Goal: Task Accomplishment & Management: Manage account settings

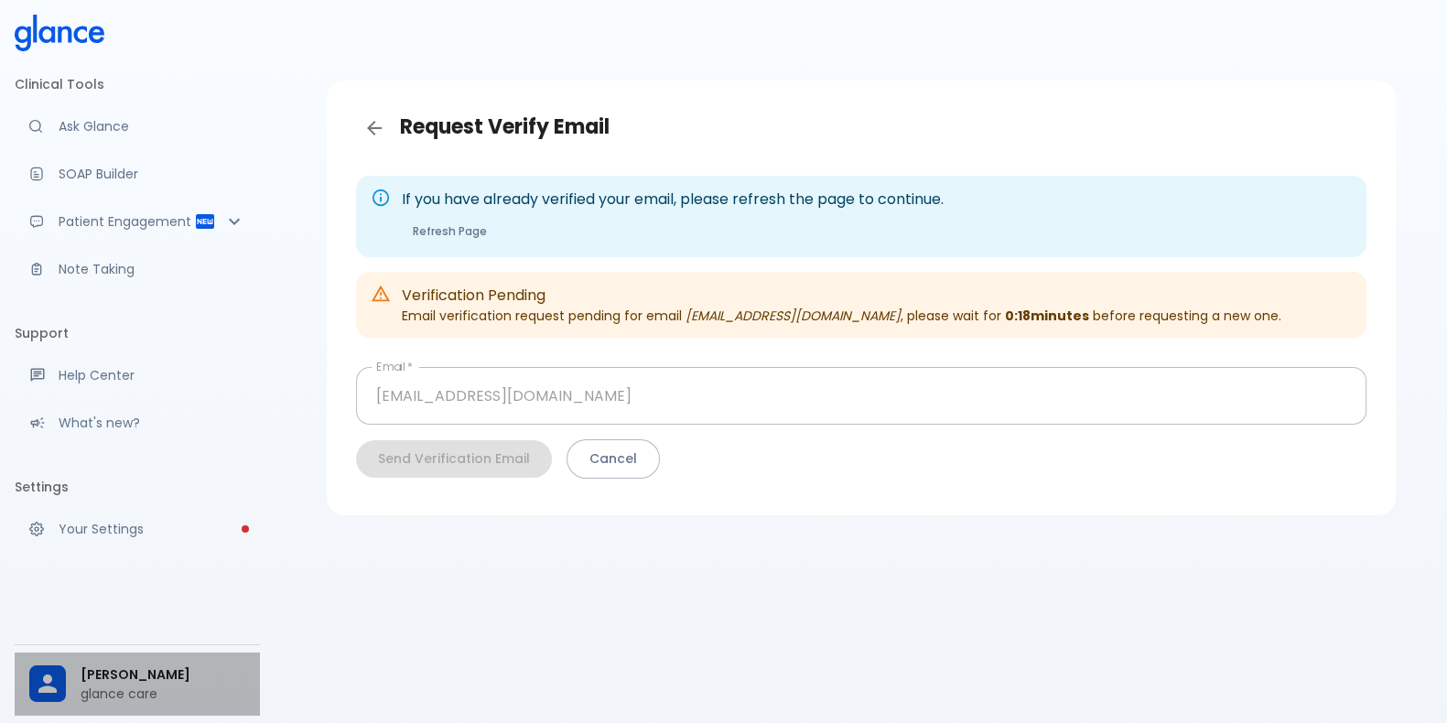
click at [188, 681] on span "[PERSON_NAME]" at bounding box center [163, 674] width 165 height 19
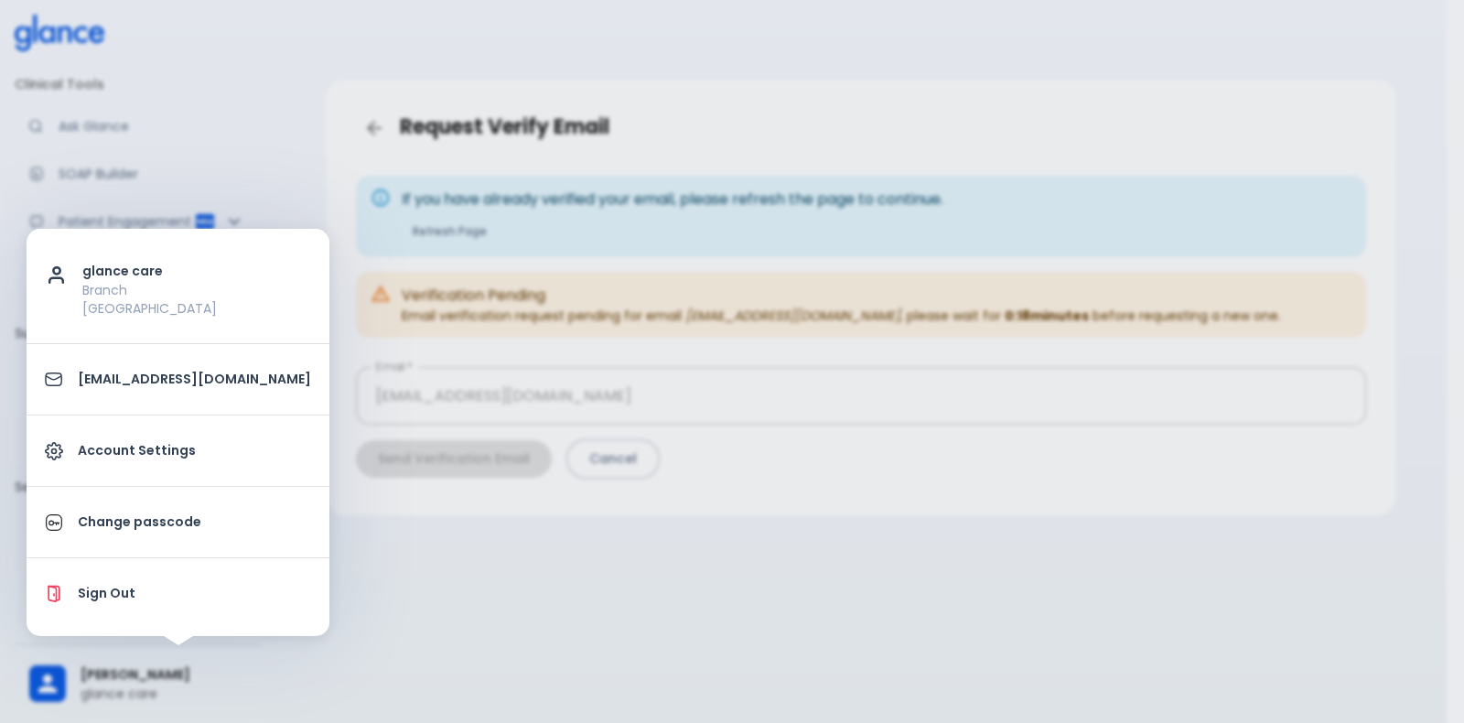
click at [401, 664] on div at bounding box center [732, 361] width 1464 height 723
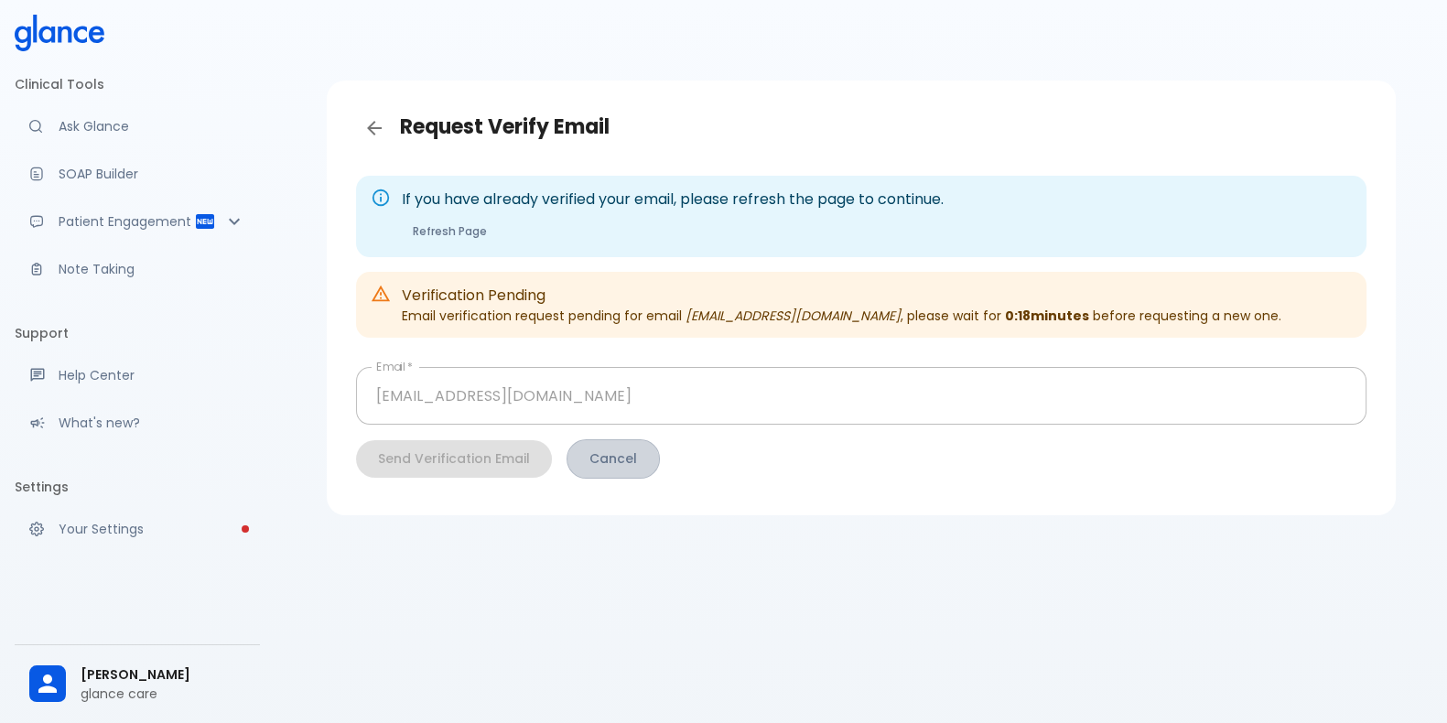
click at [627, 455] on button "Cancel" at bounding box center [612, 458] width 93 height 39
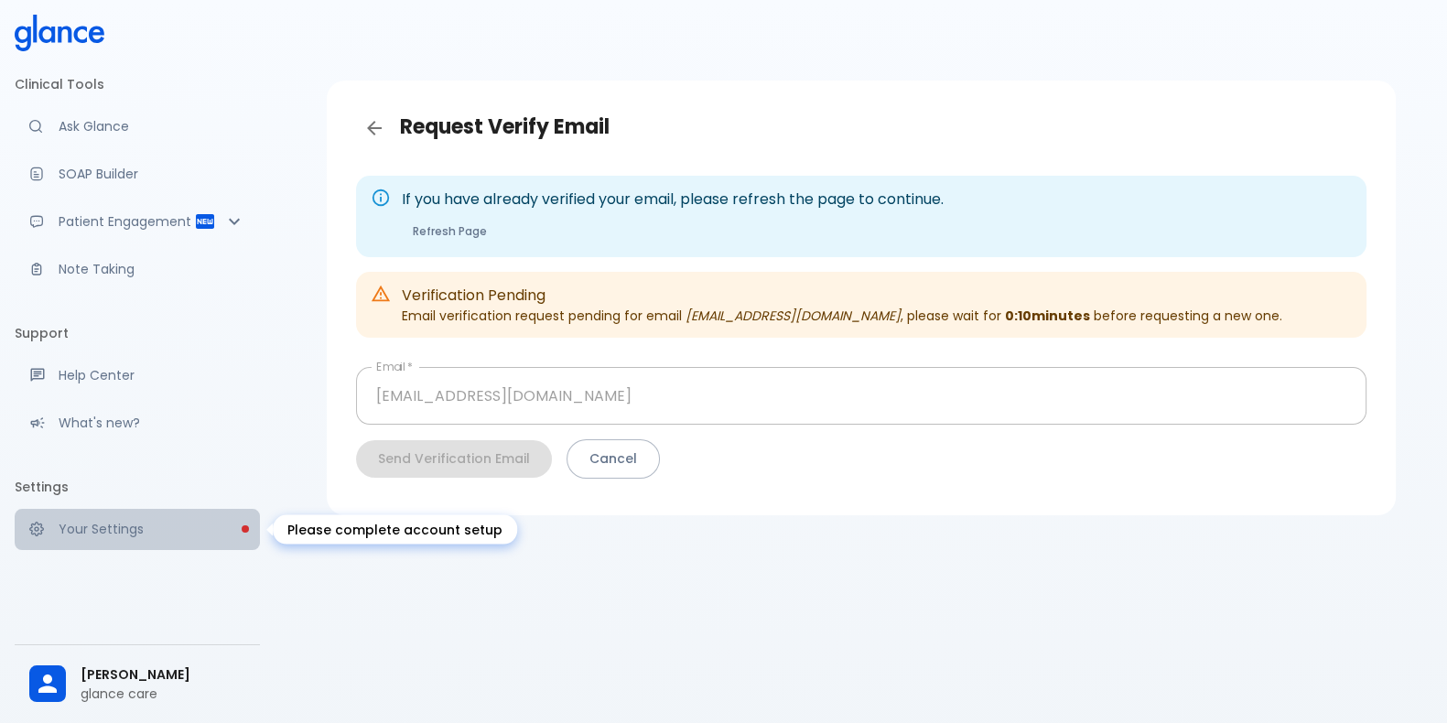
click at [192, 523] on p "Your Settings" at bounding box center [152, 529] width 187 height 18
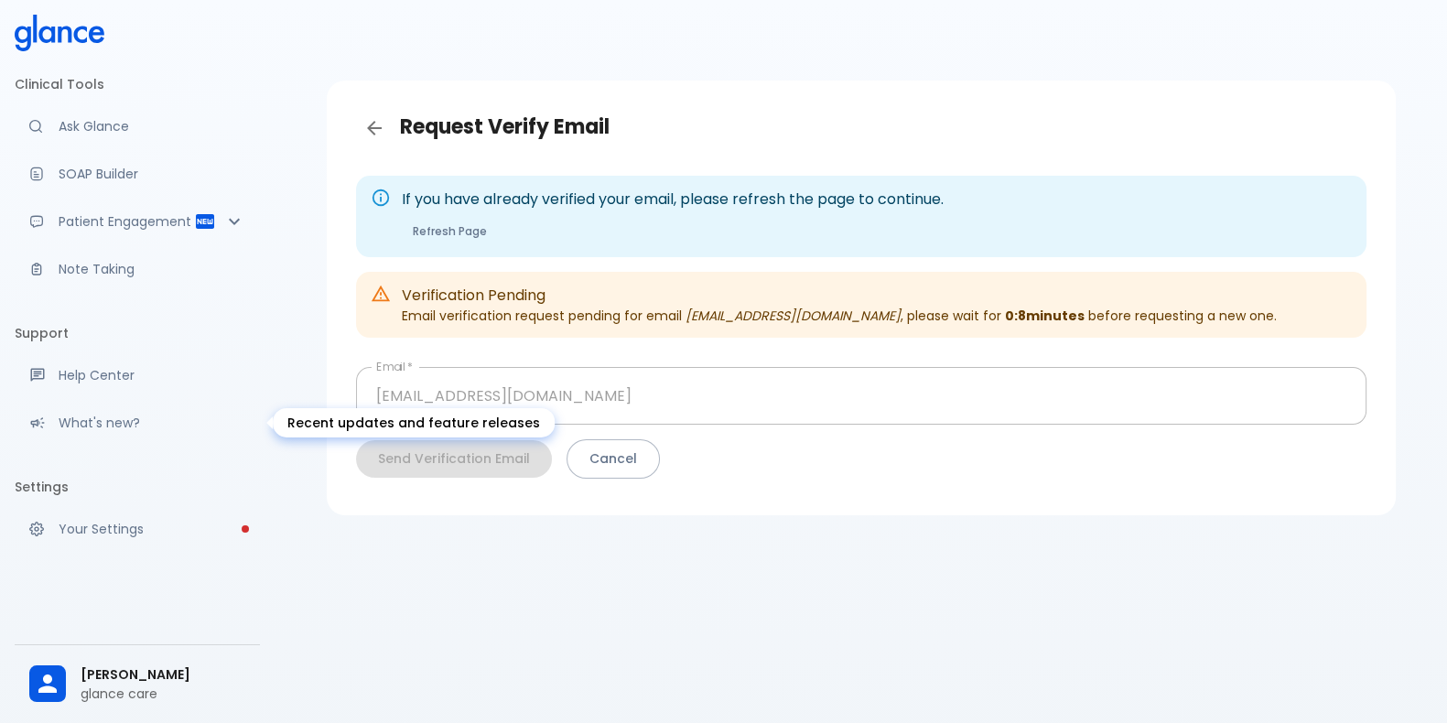
scroll to position [44, 0]
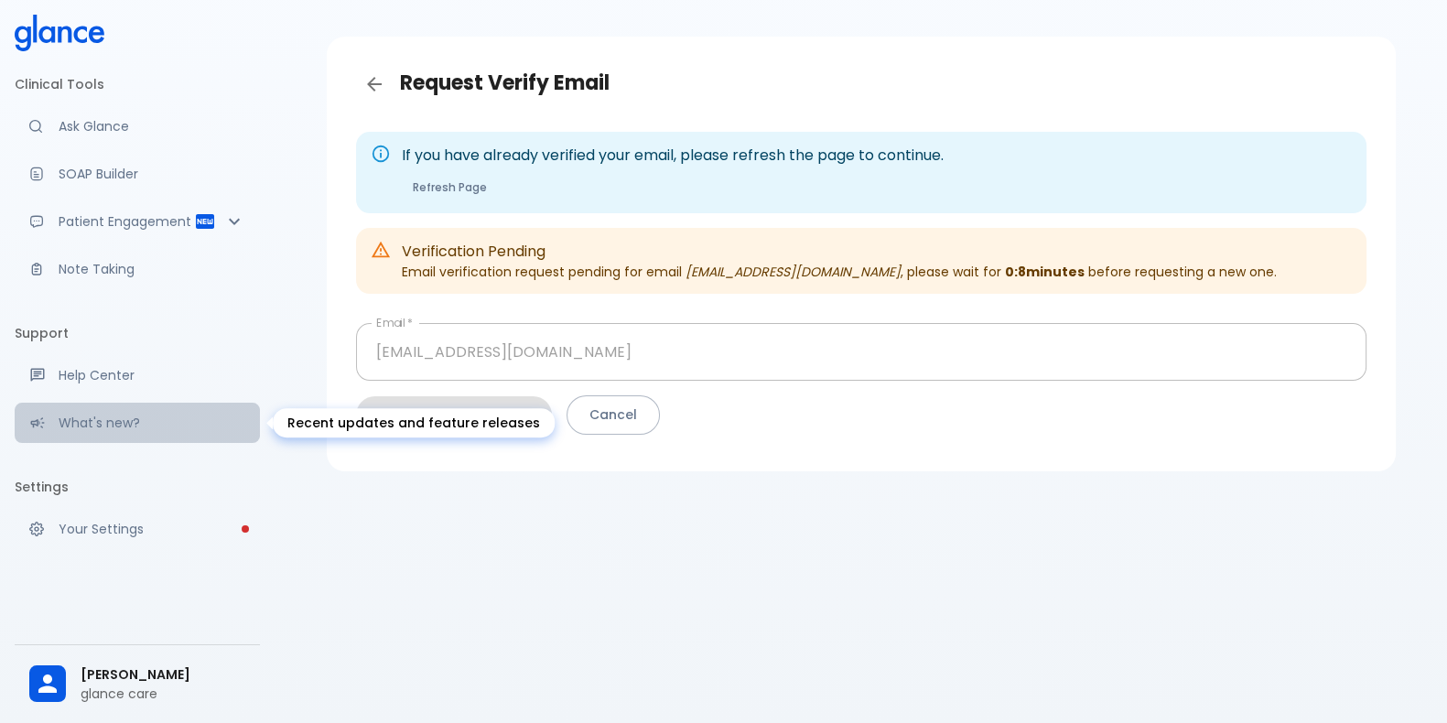
click at [179, 433] on div "What's new?" at bounding box center [137, 423] width 245 height 40
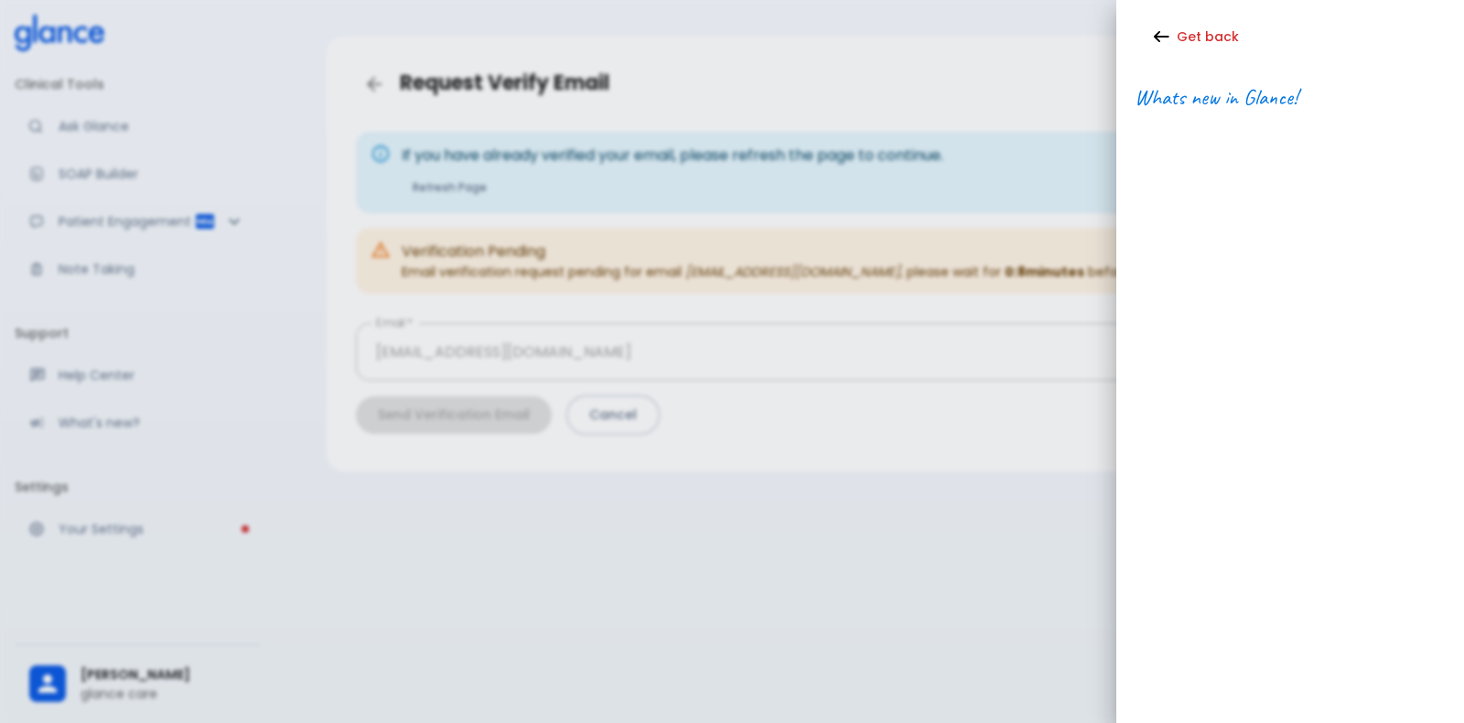
click at [160, 375] on div at bounding box center [732, 361] width 1464 height 723
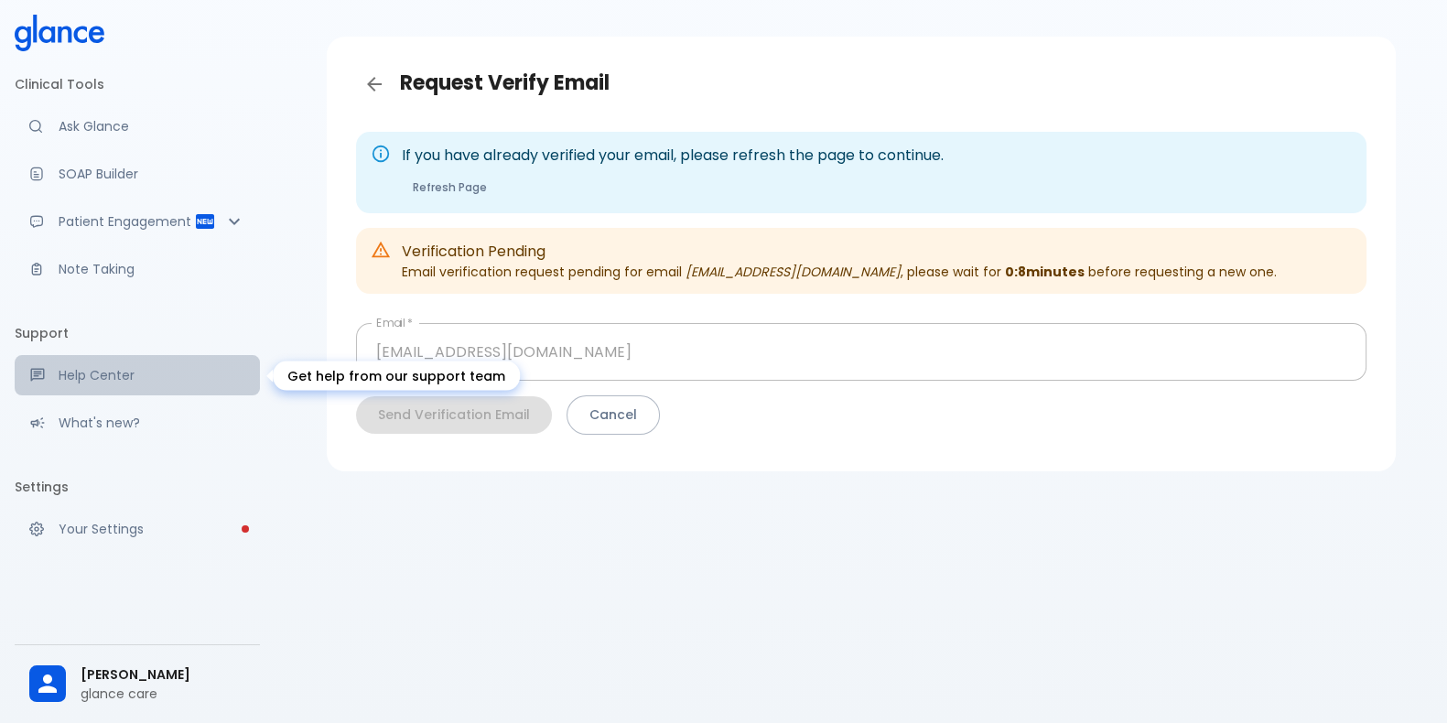
click at [160, 375] on p "Help Center" at bounding box center [152, 375] width 187 height 18
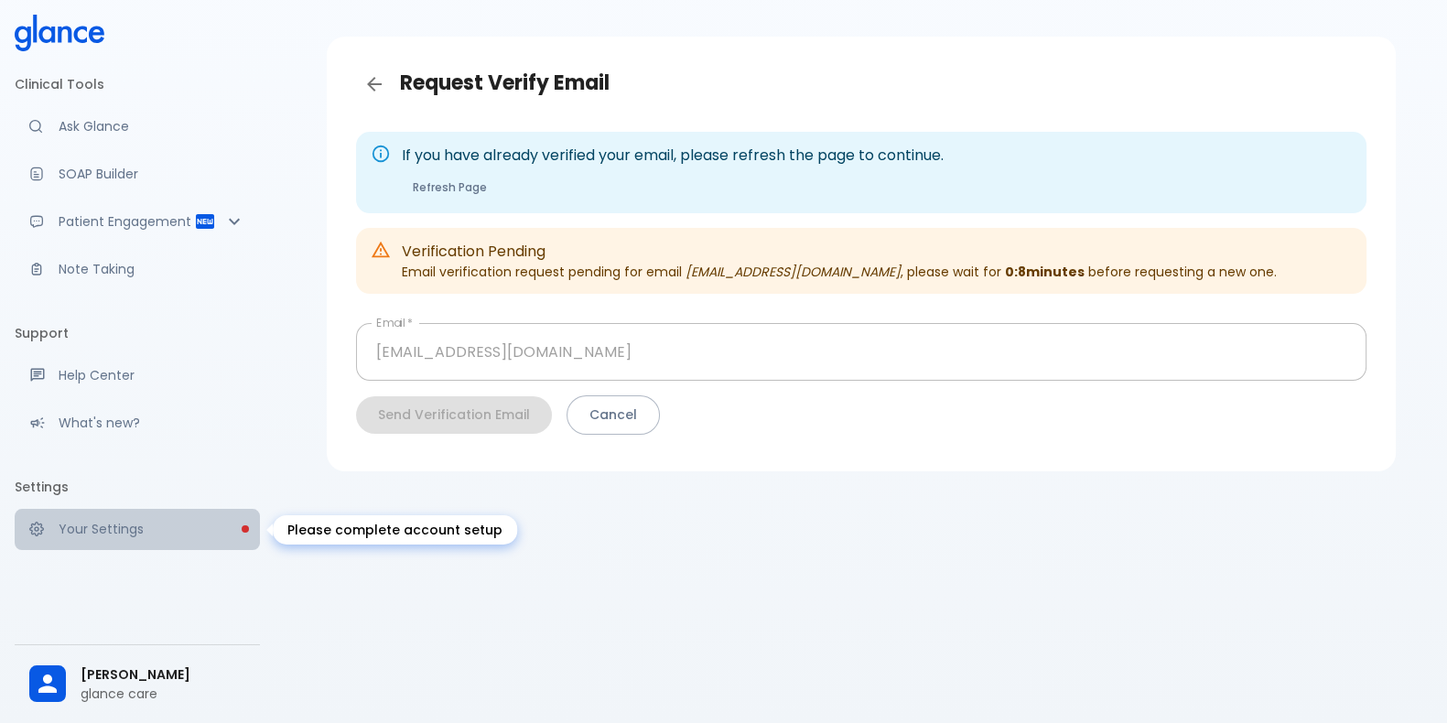
click at [139, 527] on p "Your Settings" at bounding box center [152, 529] width 187 height 18
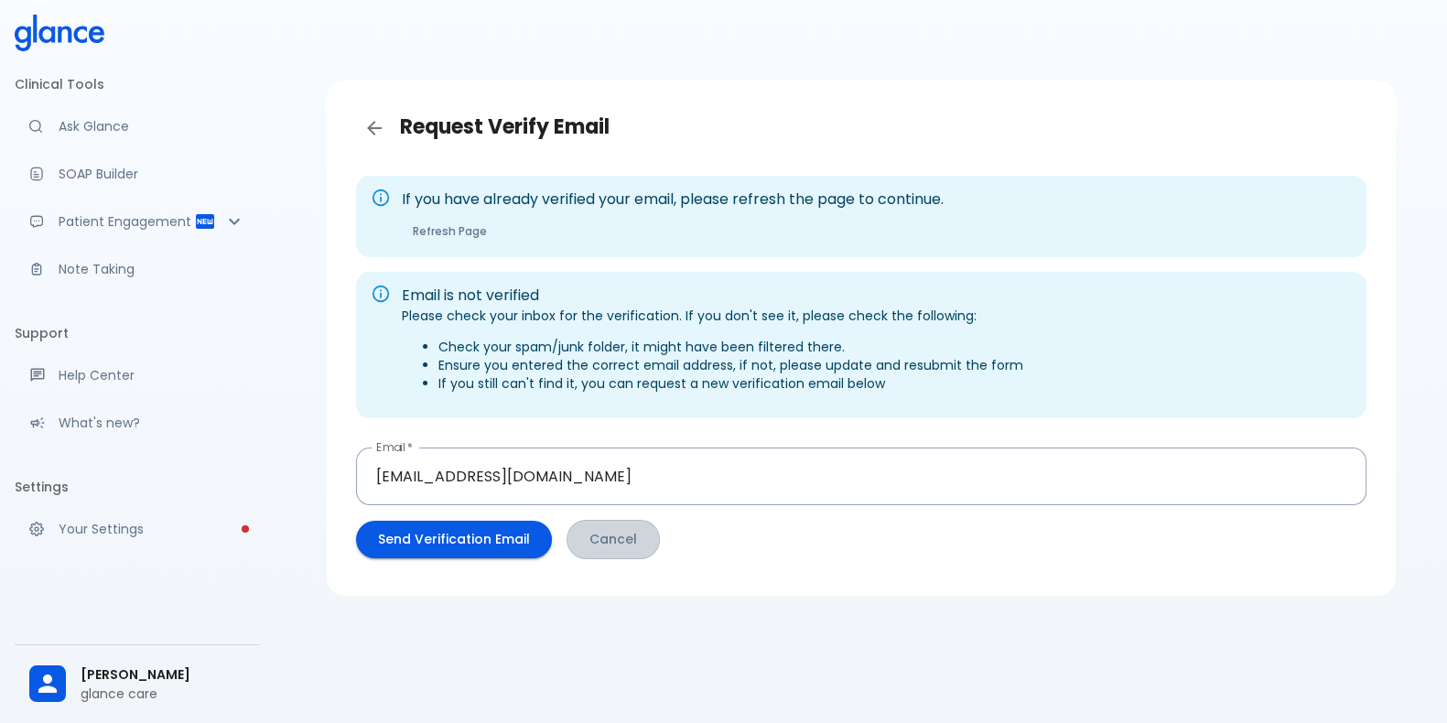
click at [611, 533] on button "Cancel" at bounding box center [612, 539] width 93 height 39
click at [174, 522] on p "Your Settings" at bounding box center [152, 529] width 187 height 18
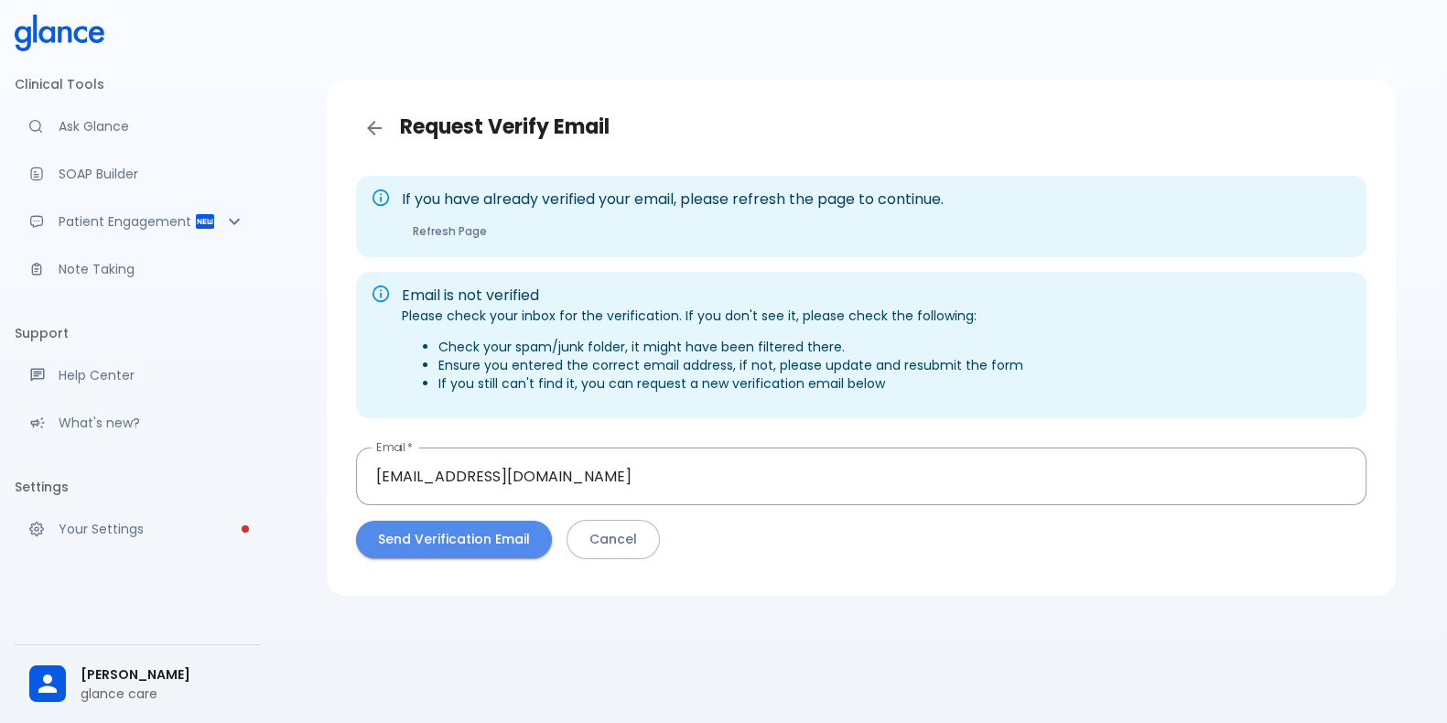
click at [453, 544] on button "Send Verification Email" at bounding box center [454, 540] width 196 height 38
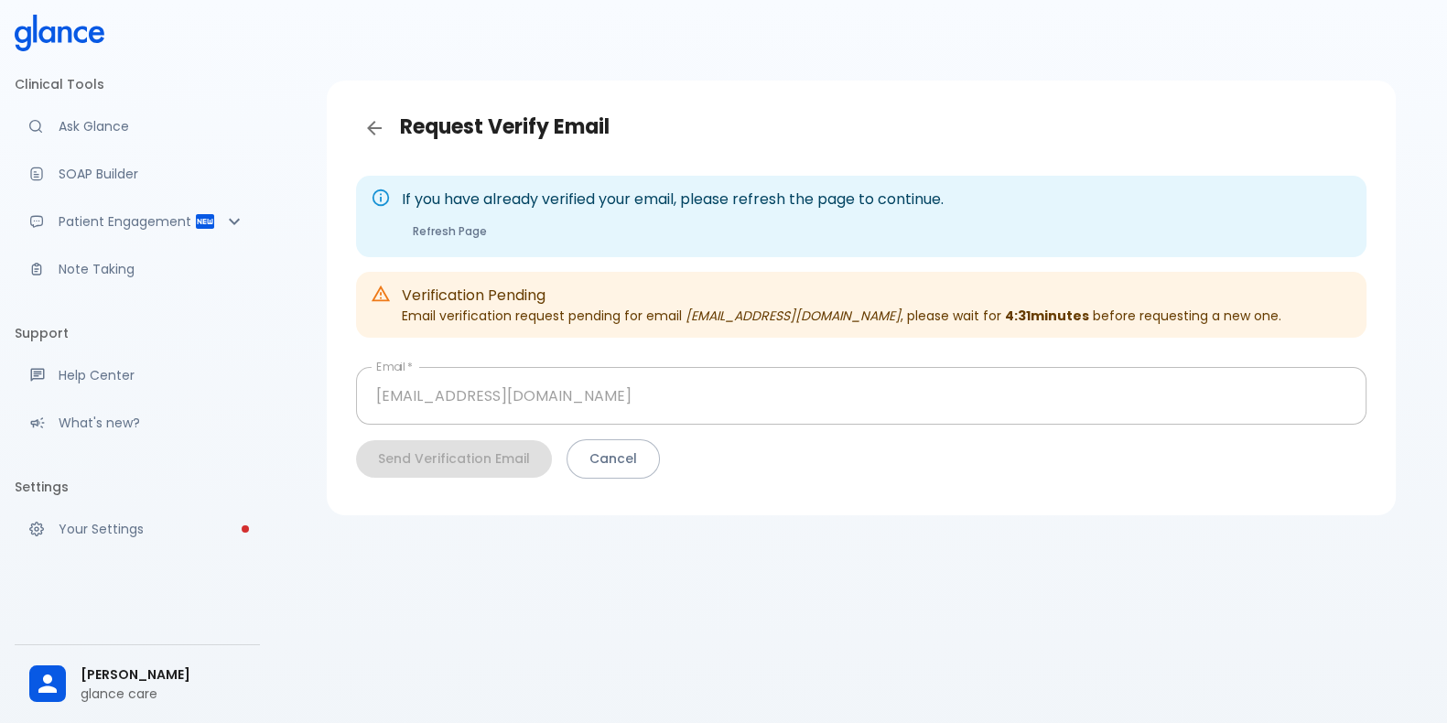
click at [55, 38] on icon at bounding box center [46, 34] width 16 height 17
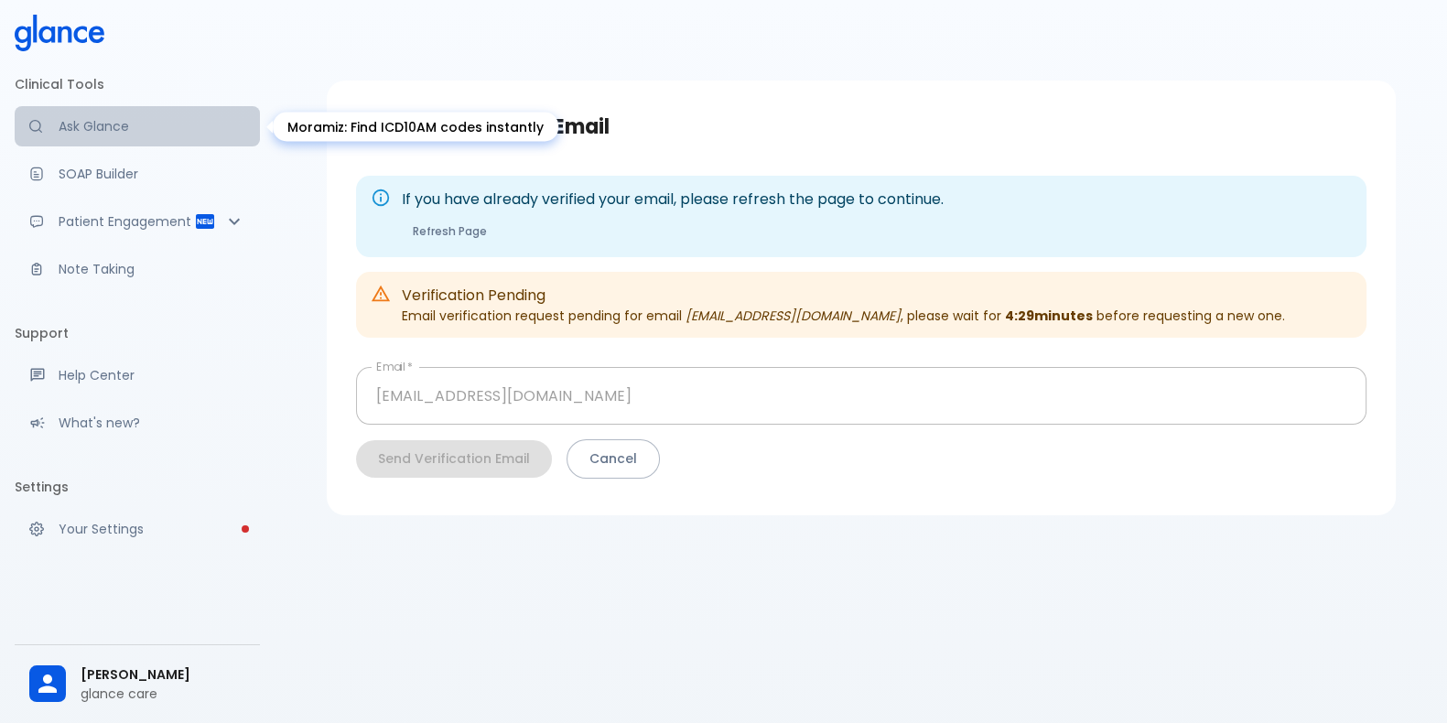
click at [119, 140] on link "Ask Glance" at bounding box center [137, 126] width 245 height 40
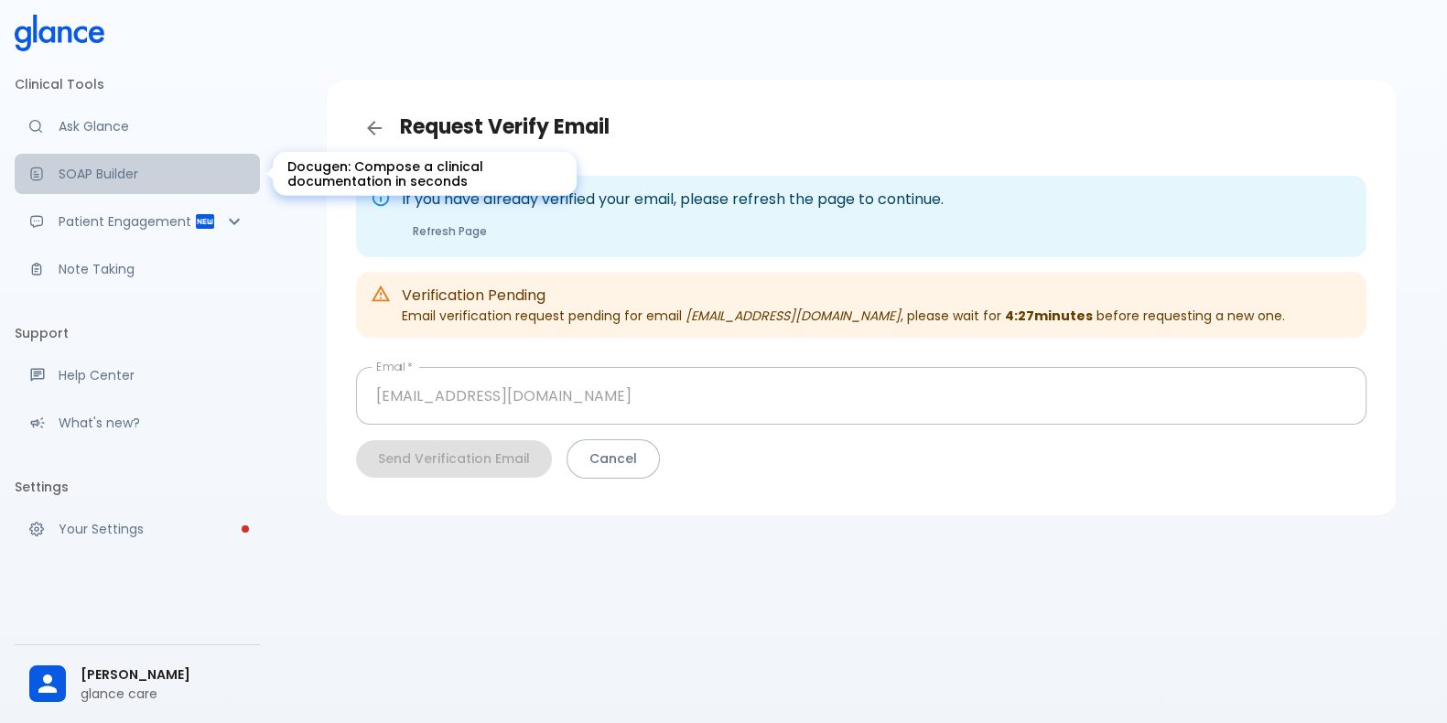
click at [128, 179] on p "SOAP Builder" at bounding box center [152, 174] width 187 height 18
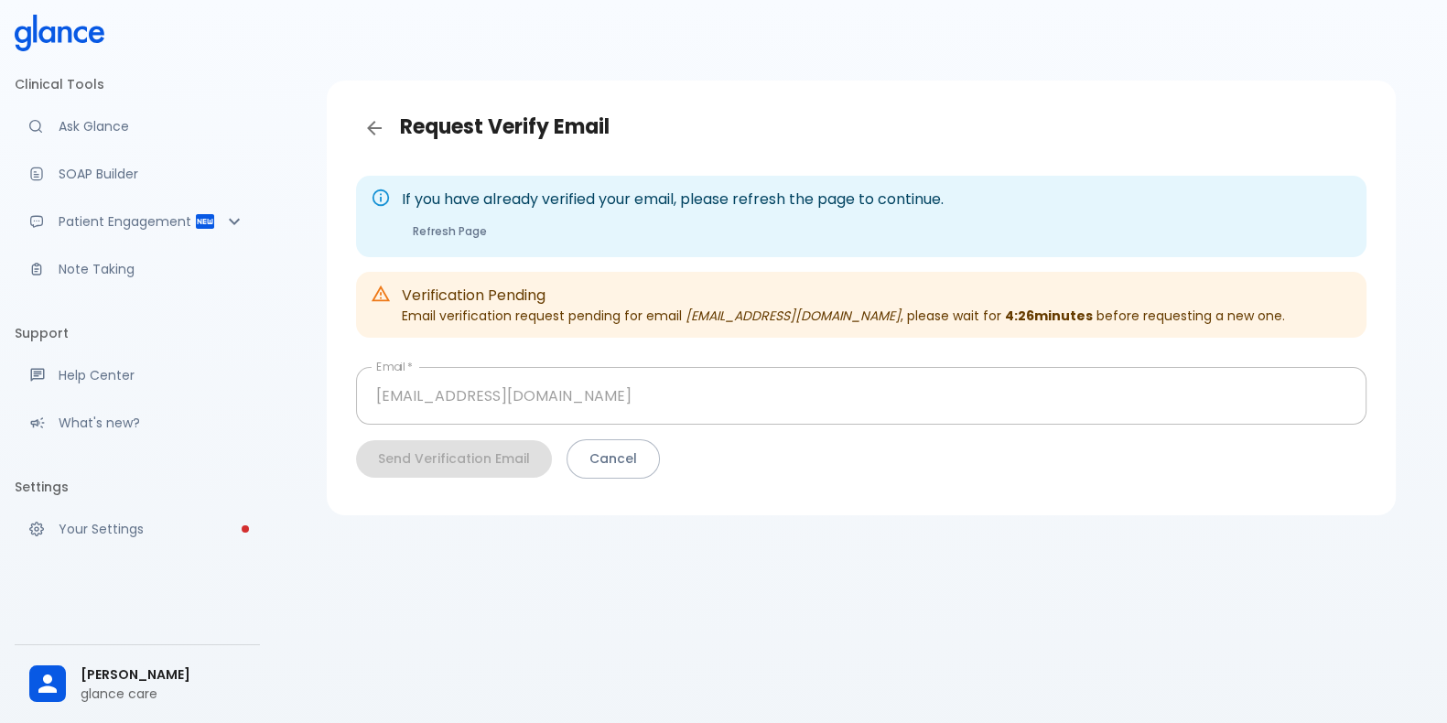
click at [1375, 447] on div "If you have already verified your email, please refresh the page to continue. R…" at bounding box center [860, 330] width 1039 height 339
click at [1374, 432] on div "If you have already verified your email, please refresh the page to continue. R…" at bounding box center [860, 330] width 1039 height 339
click at [622, 457] on button "Cancel" at bounding box center [612, 458] width 93 height 39
click at [130, 685] on p "glance care" at bounding box center [163, 693] width 165 height 18
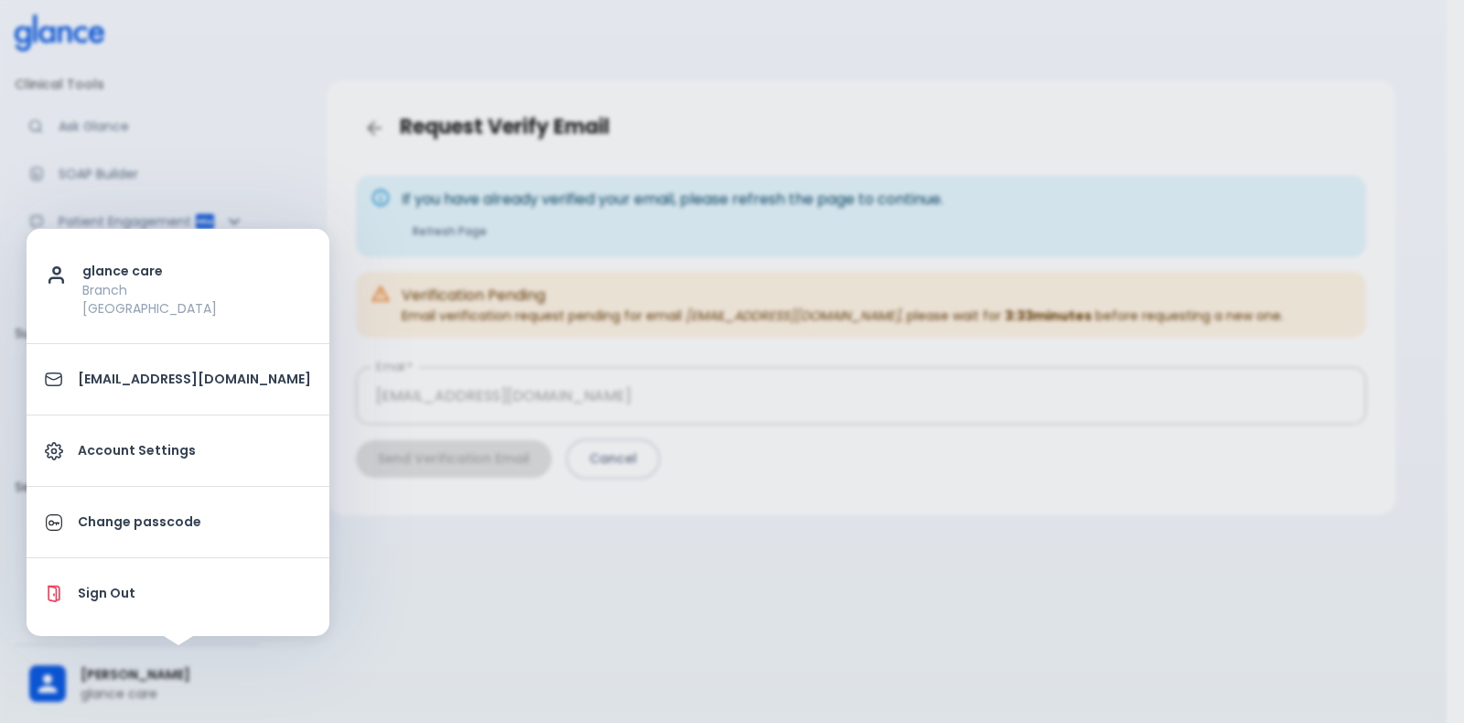
click at [146, 441] on p "Account Settings" at bounding box center [194, 450] width 233 height 19
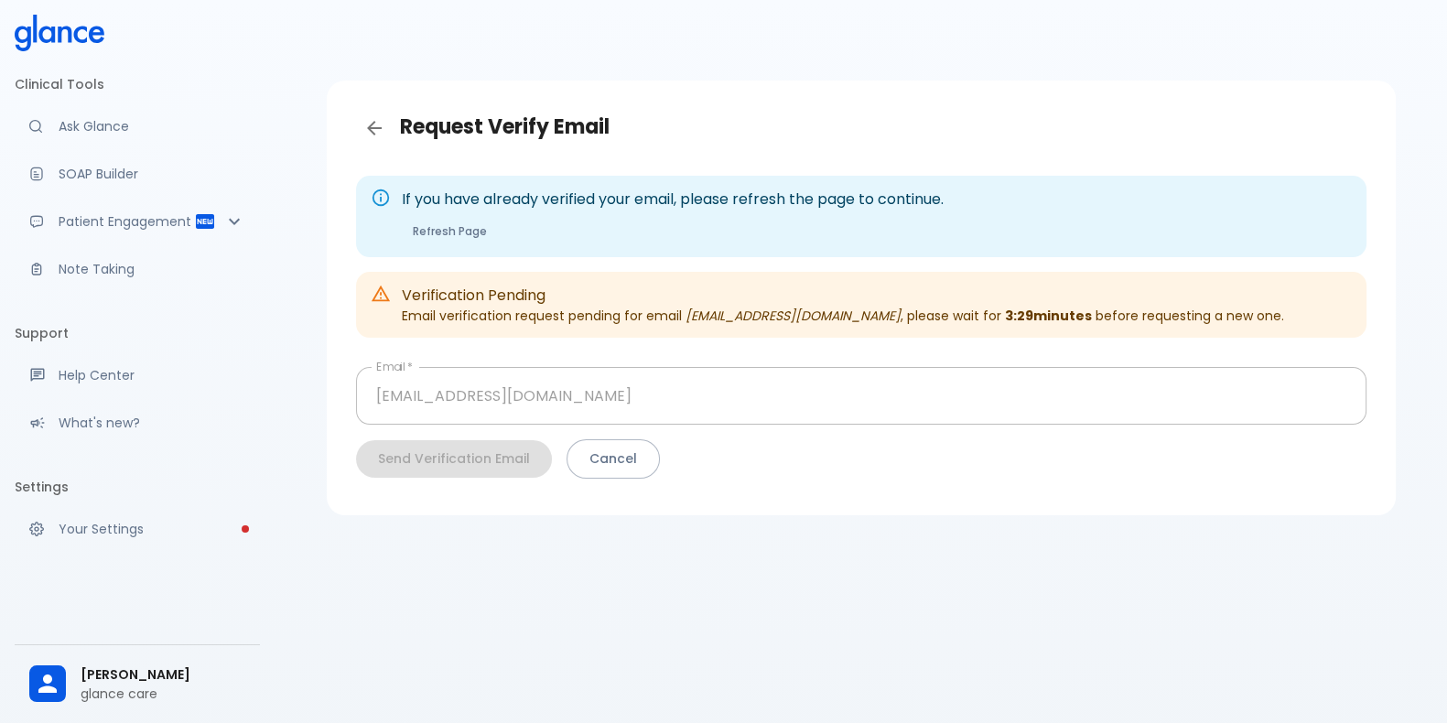
click at [486, 321] on div "Verification Pending Email verification request pending for email [EMAIL_ADDRES…" at bounding box center [843, 304] width 882 height 55
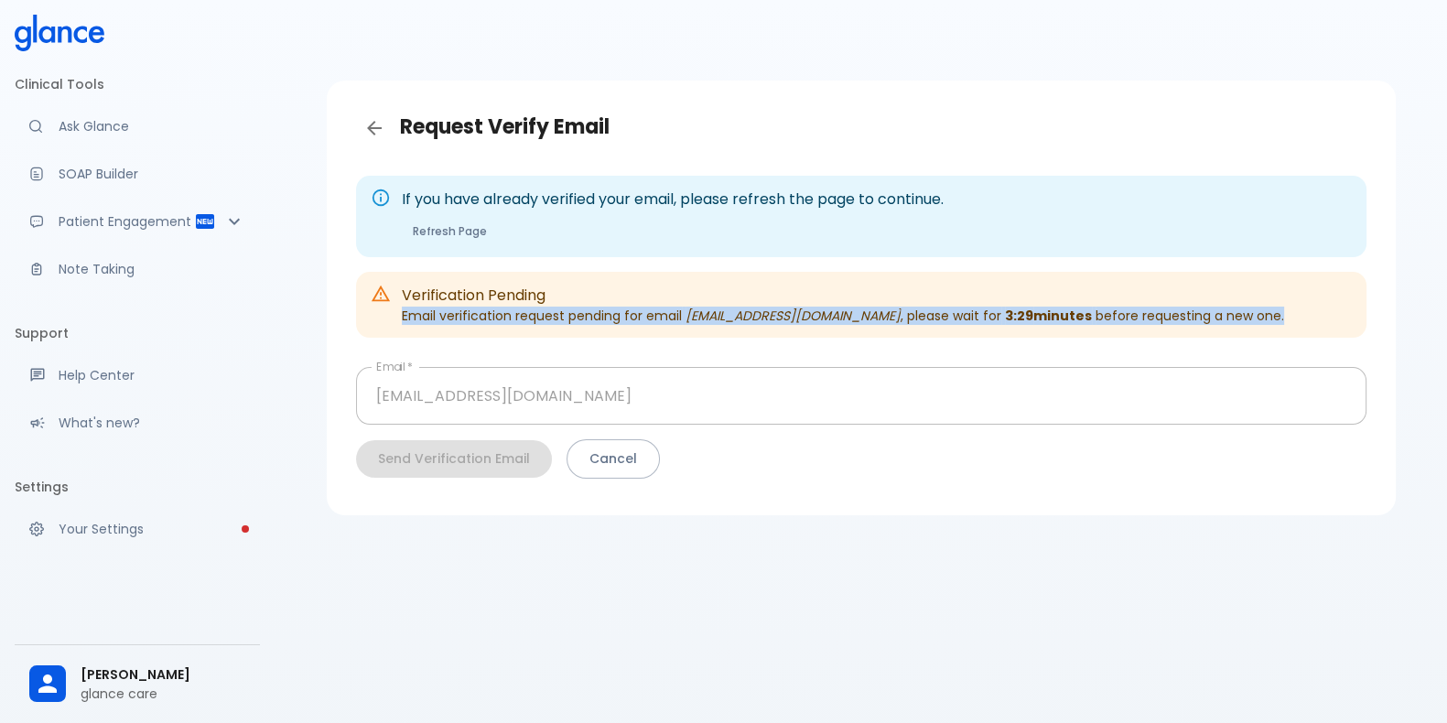
click at [486, 321] on div "Verification Pending Email verification request pending for email [EMAIL_ADDRES…" at bounding box center [843, 304] width 882 height 55
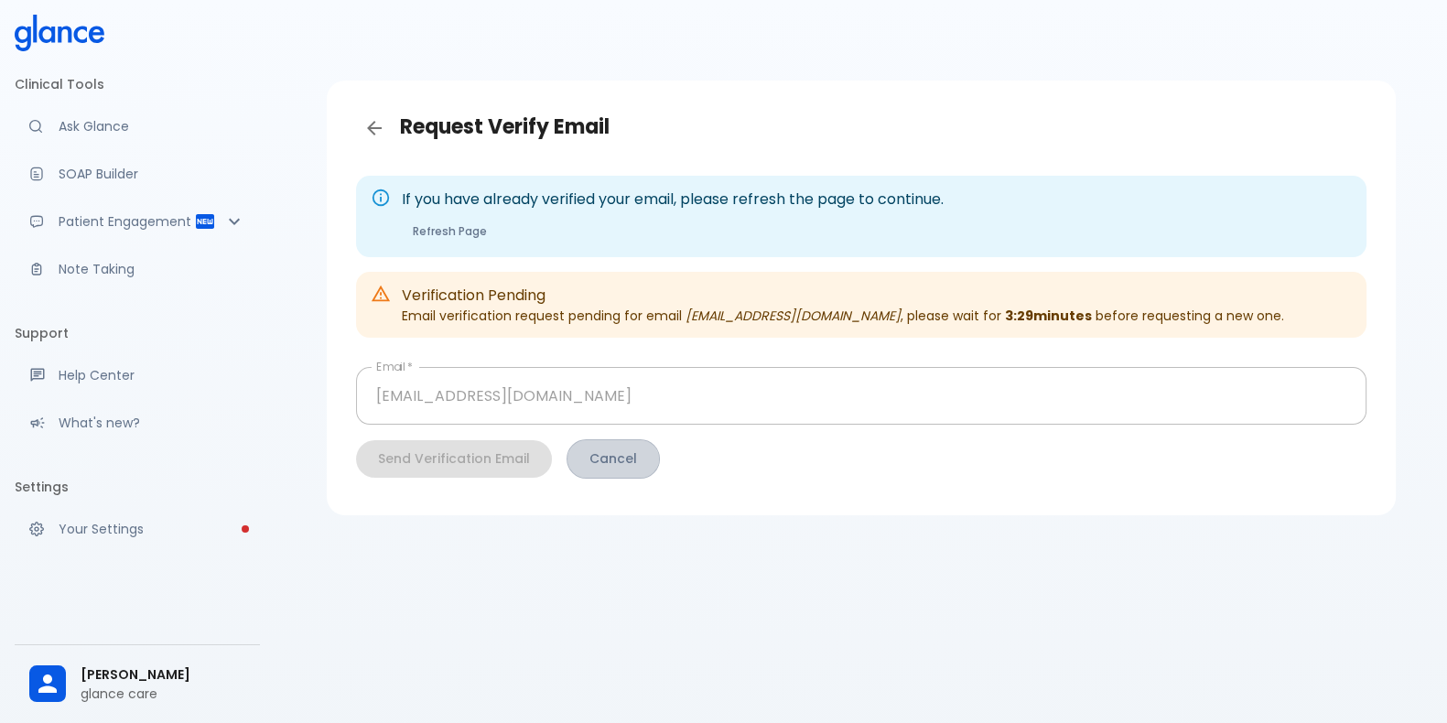
click at [608, 453] on button "Cancel" at bounding box center [612, 458] width 93 height 39
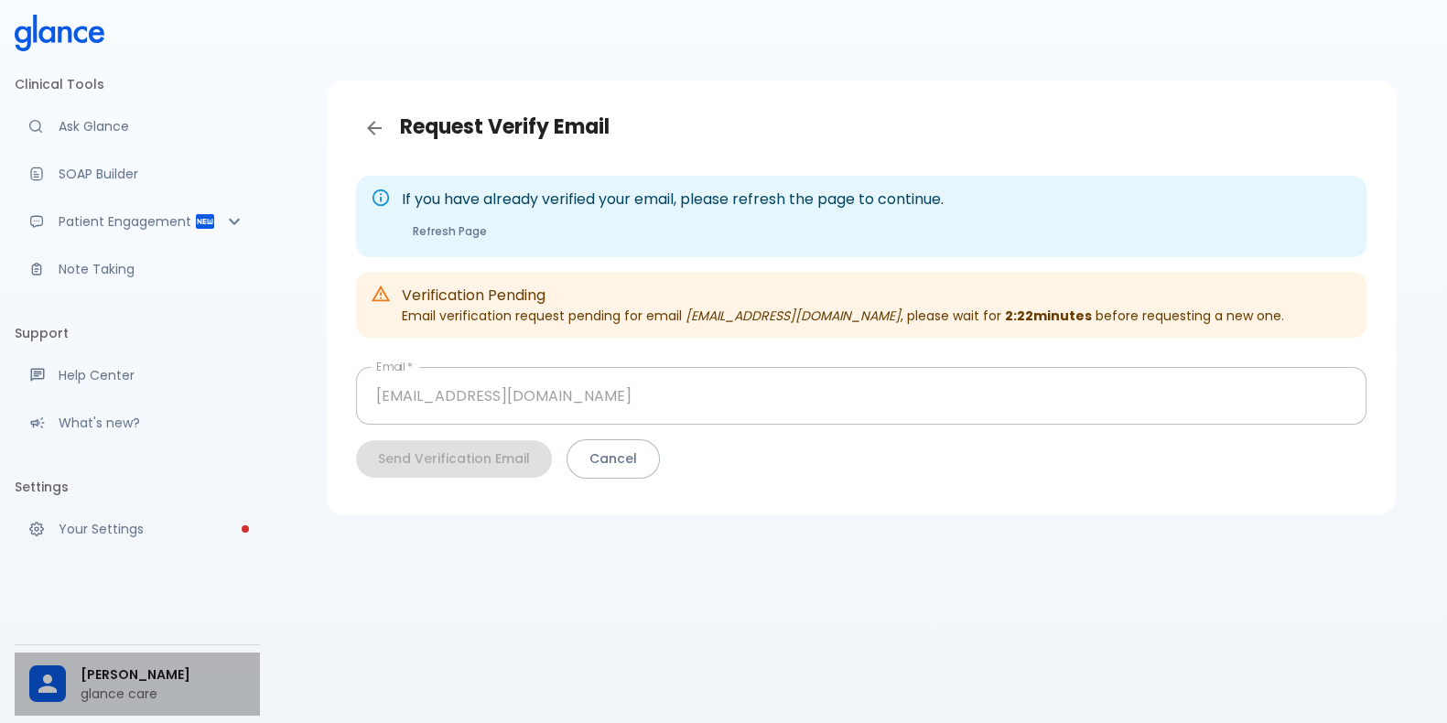
click at [151, 671] on span "[PERSON_NAME]" at bounding box center [163, 674] width 165 height 19
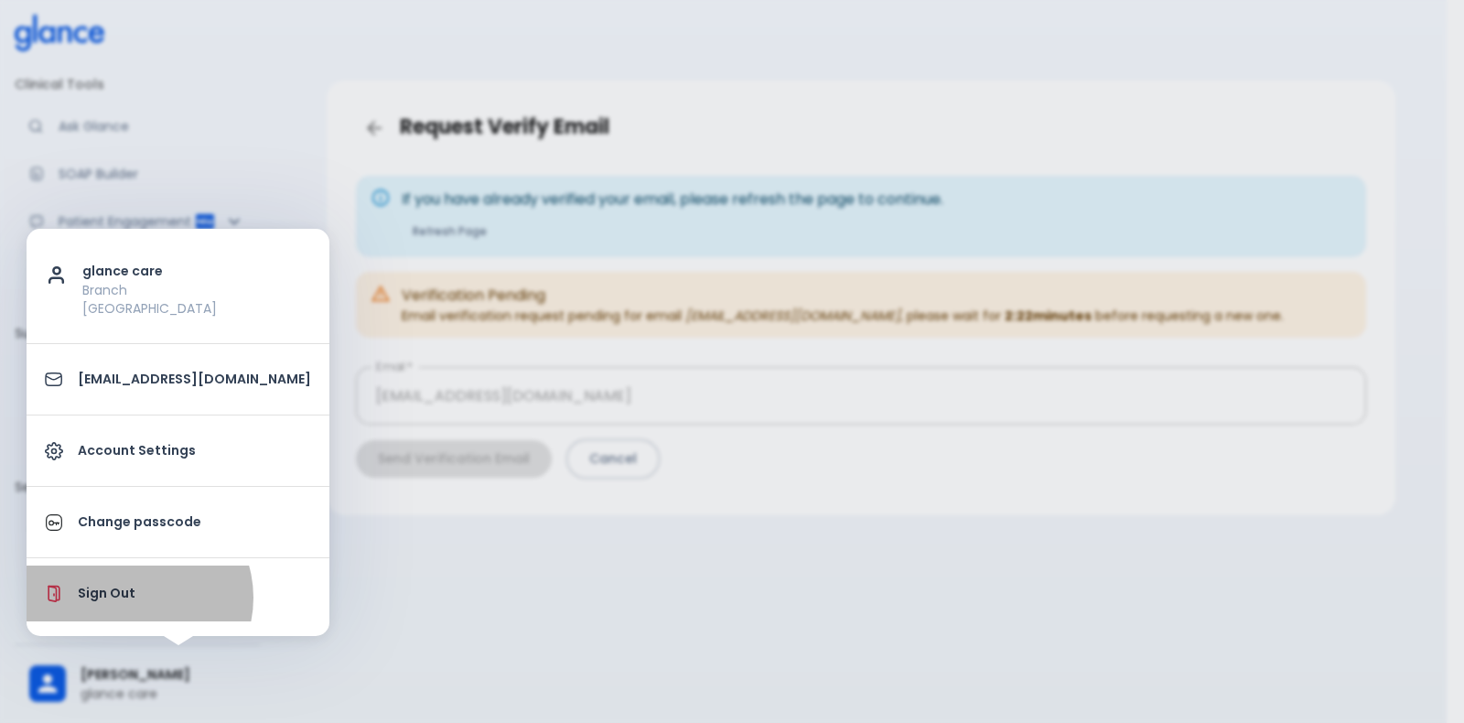
click at [135, 597] on p "Sign Out" at bounding box center [194, 593] width 233 height 19
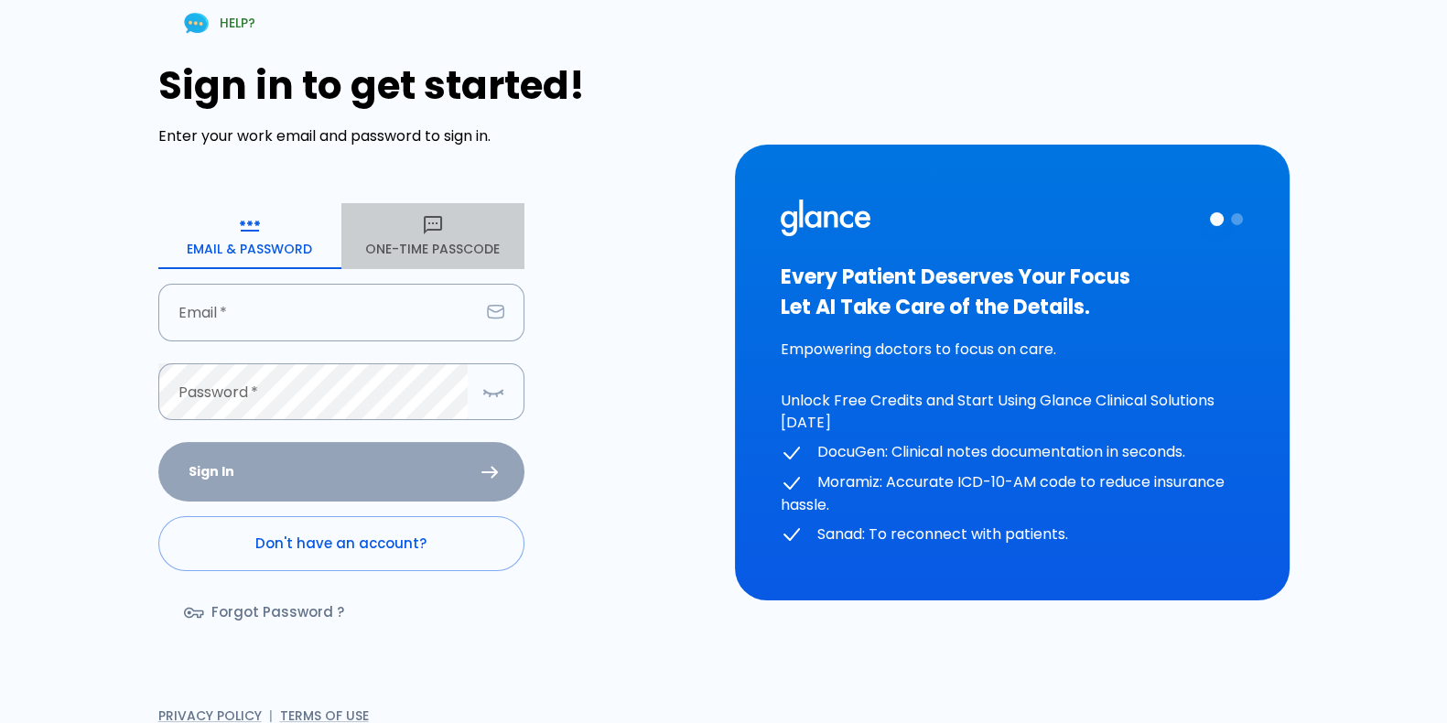
click at [459, 231] on button "One-Time Passcode" at bounding box center [432, 236] width 183 height 66
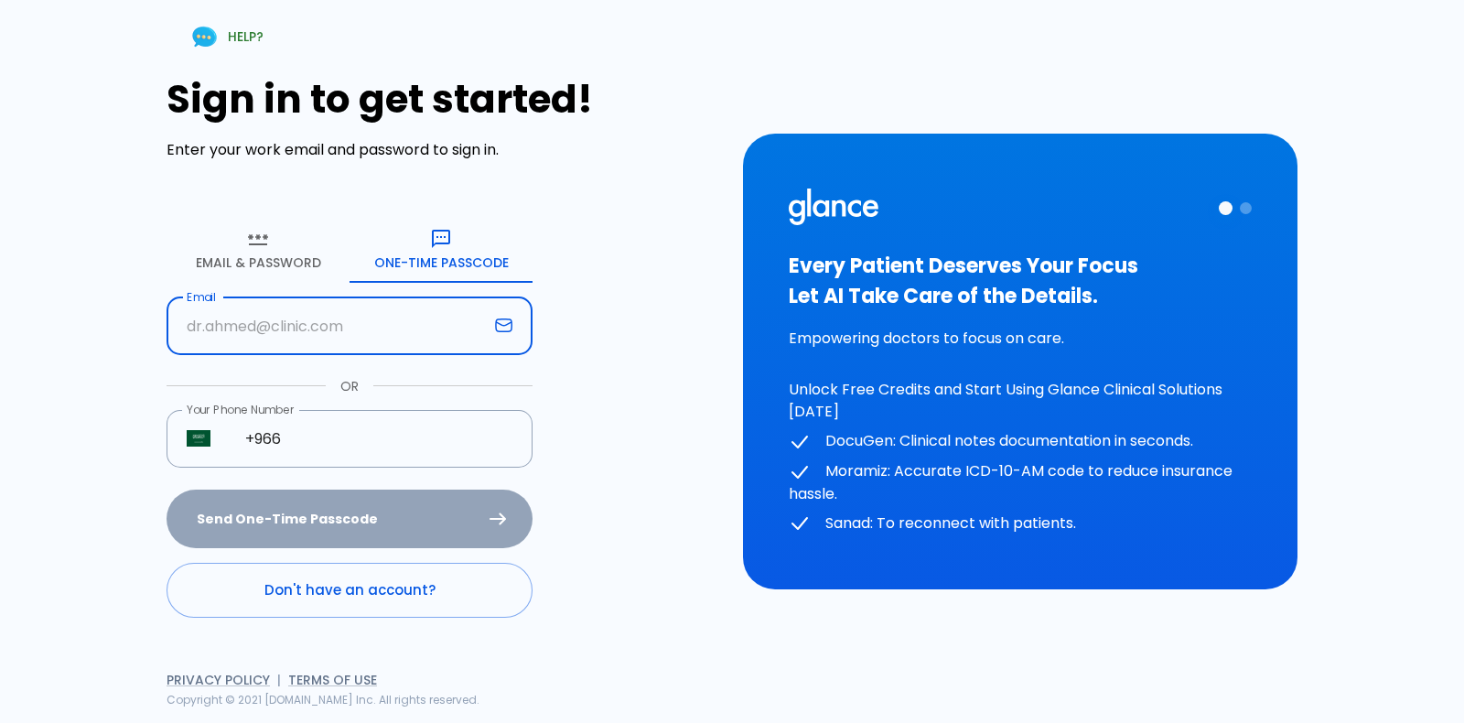
click at [414, 317] on input "Email" at bounding box center [327, 326] width 321 height 58
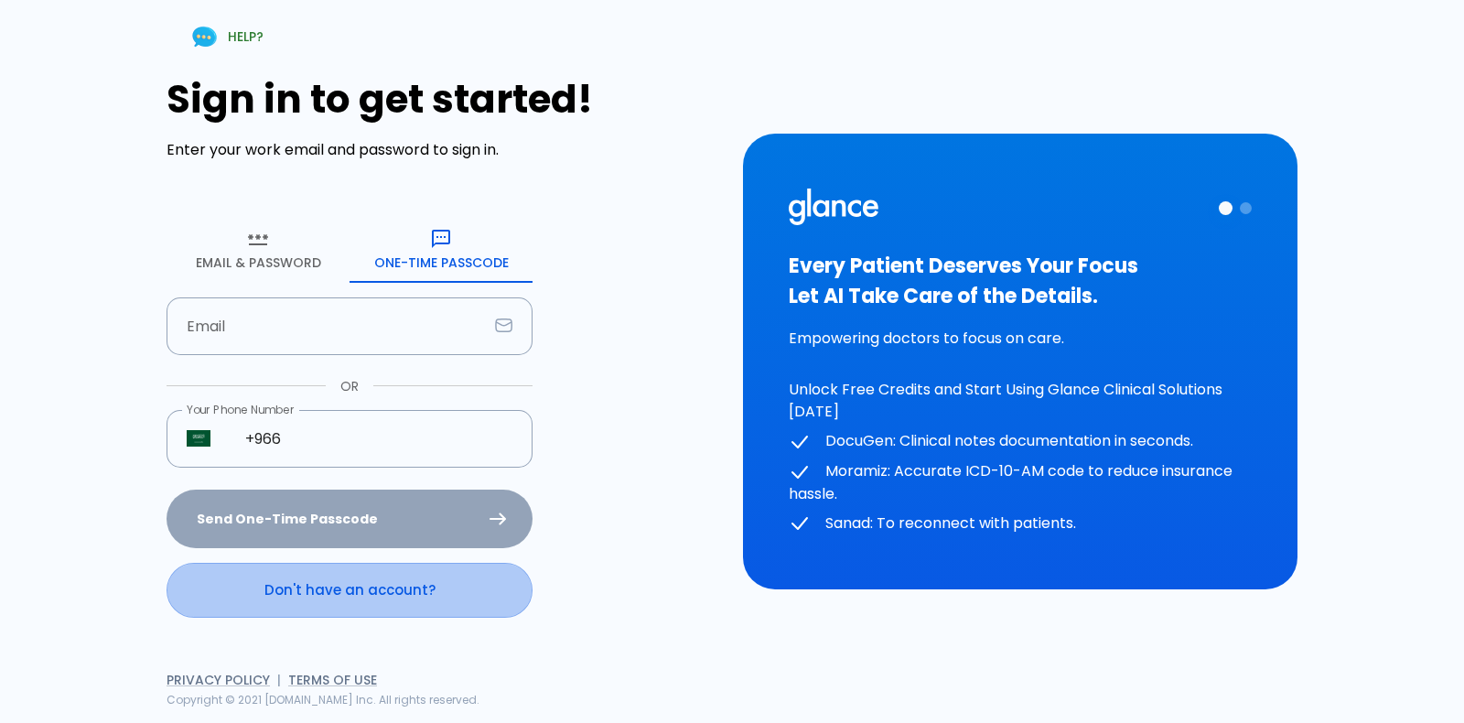
click at [345, 599] on link "Don't have an account?" at bounding box center [350, 590] width 366 height 55
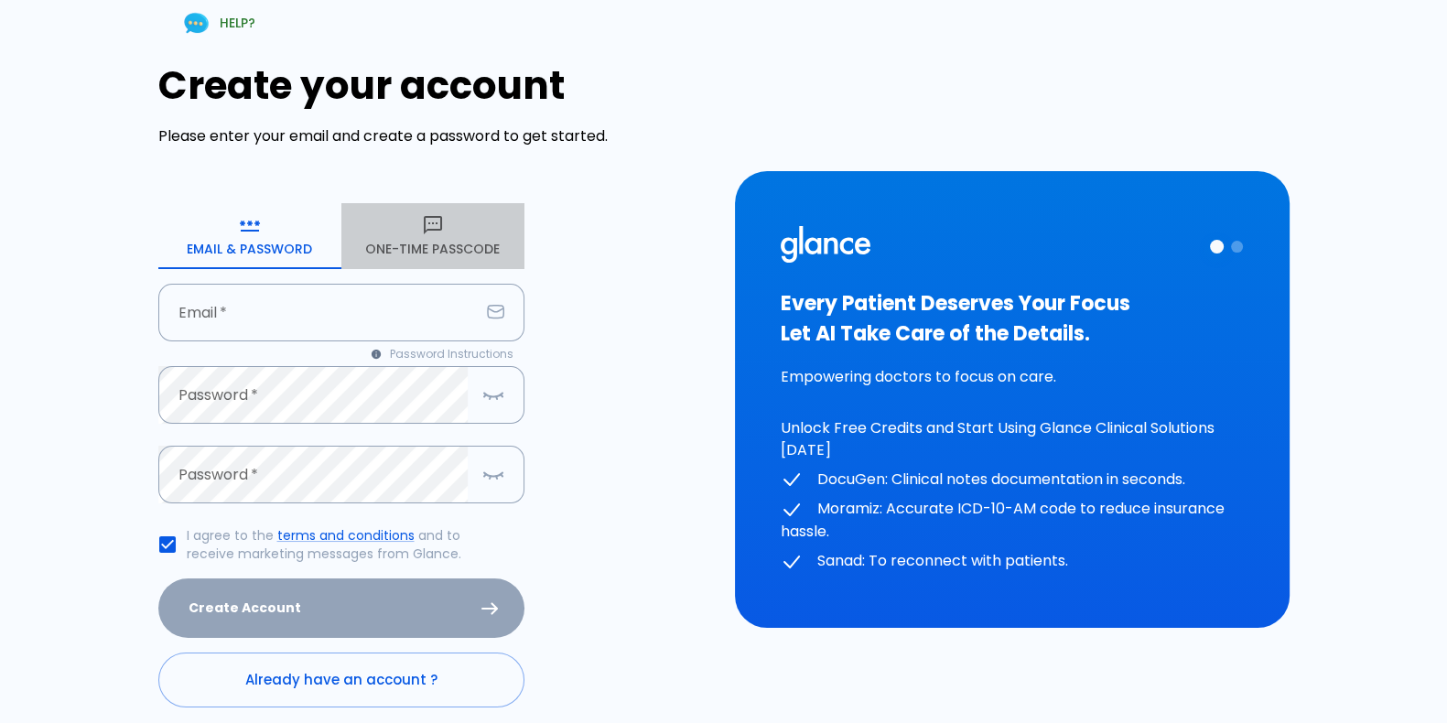
click at [418, 245] on button "One-Time Passcode" at bounding box center [432, 236] width 183 height 66
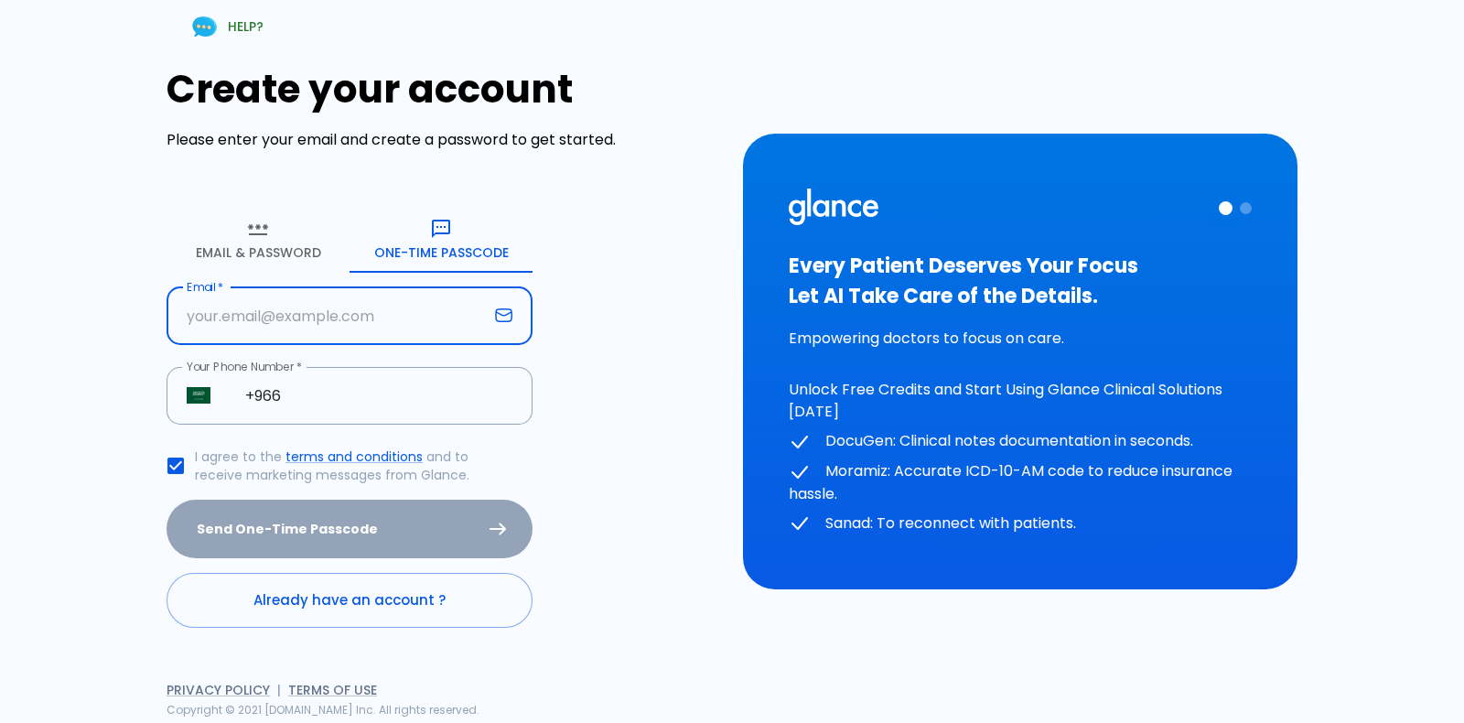
click at [414, 293] on input "Email   *" at bounding box center [327, 316] width 321 height 58
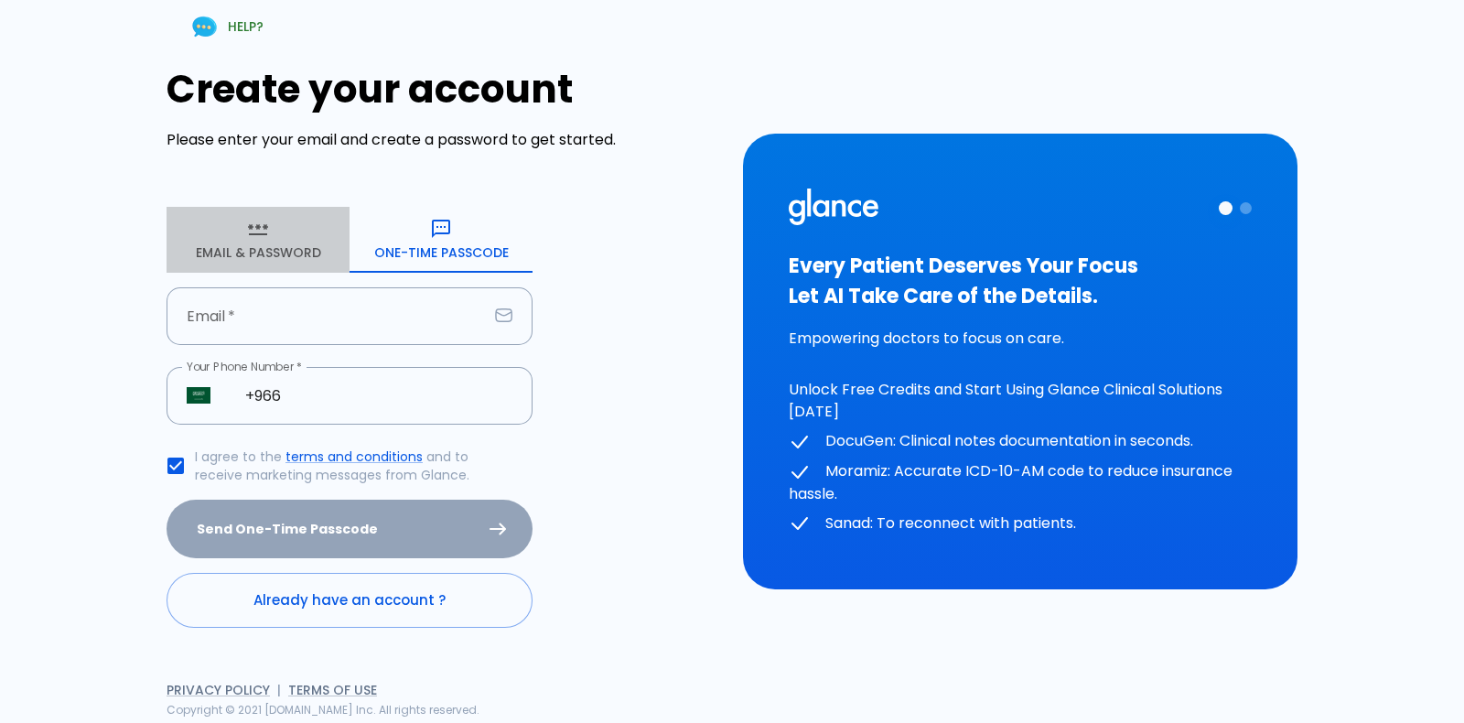
click at [235, 258] on button "Email & Password" at bounding box center [258, 240] width 183 height 66
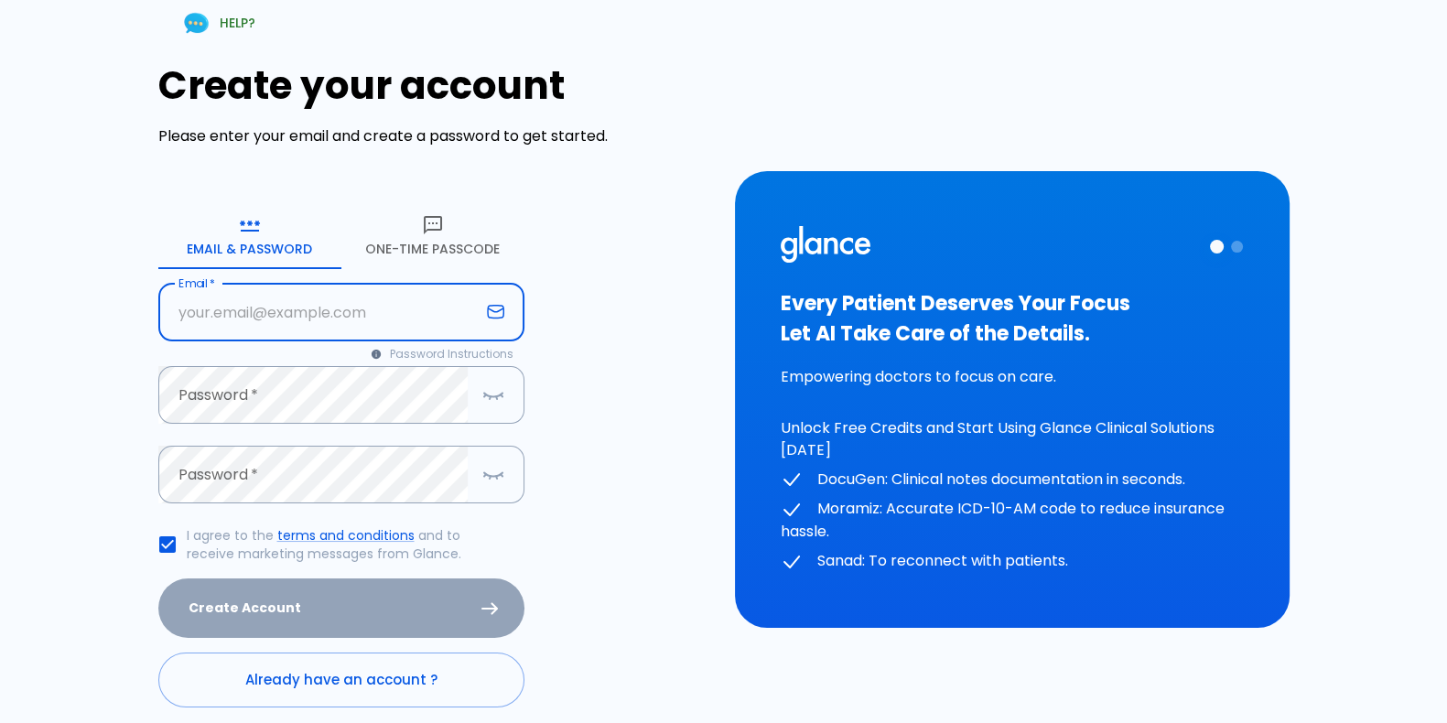
click at [302, 317] on input "Email   *" at bounding box center [318, 313] width 321 height 58
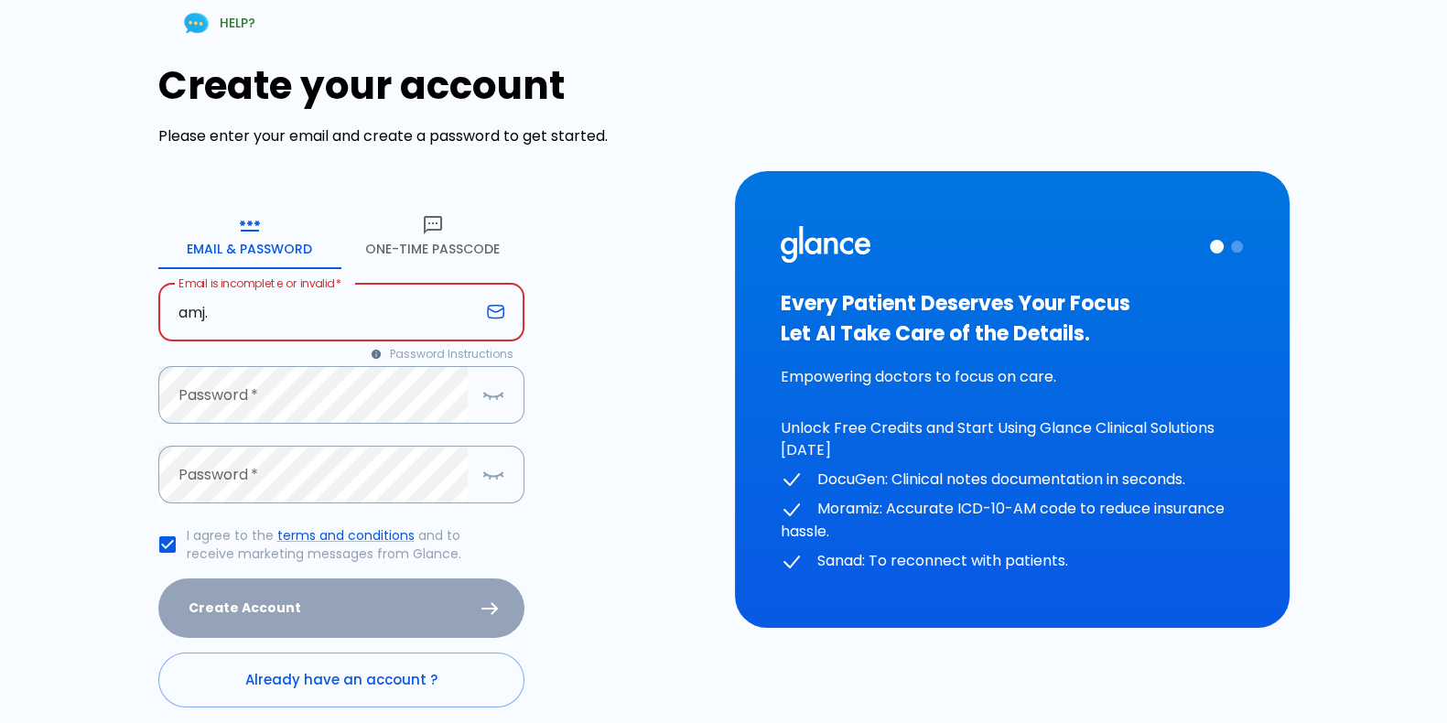
type input "amj."
click at [317, 670] on link "Already have an account ?" at bounding box center [341, 679] width 366 height 55
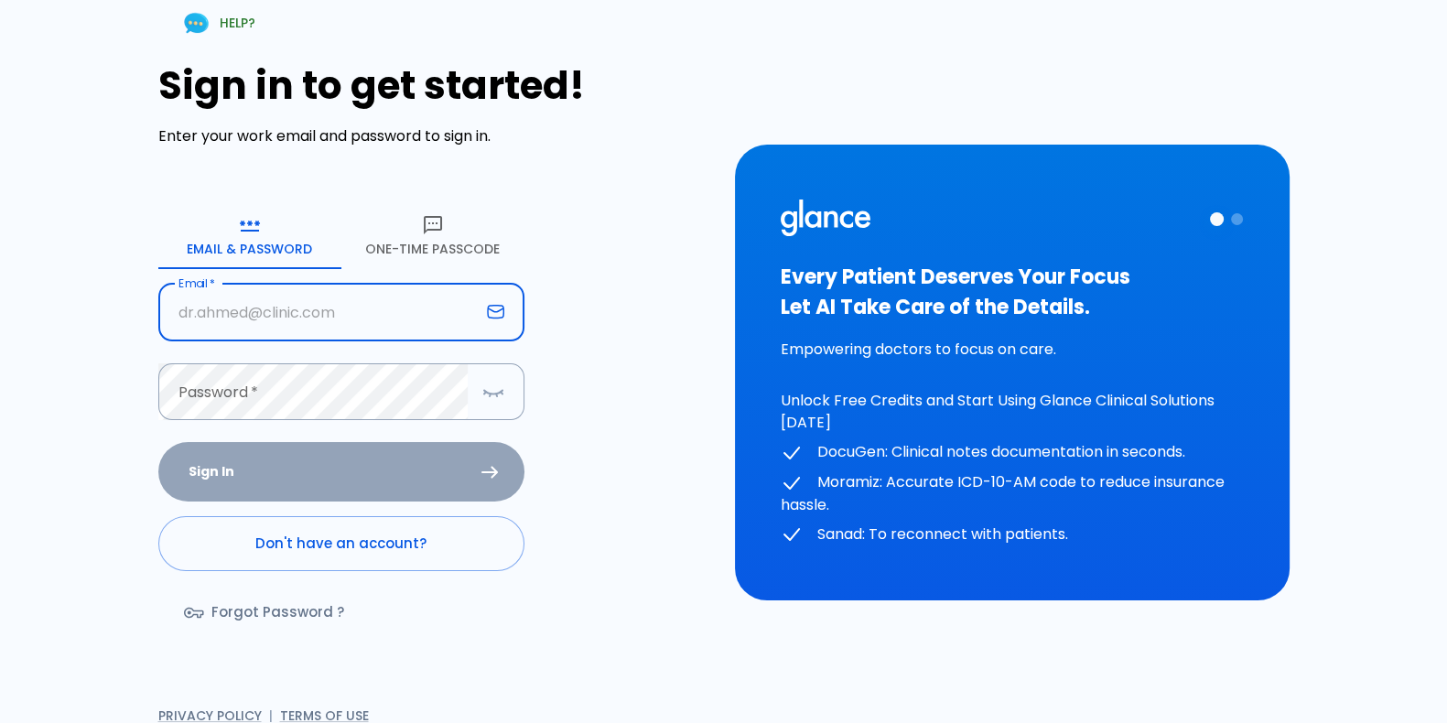
click at [318, 322] on input "Email   *" at bounding box center [318, 313] width 321 height 58
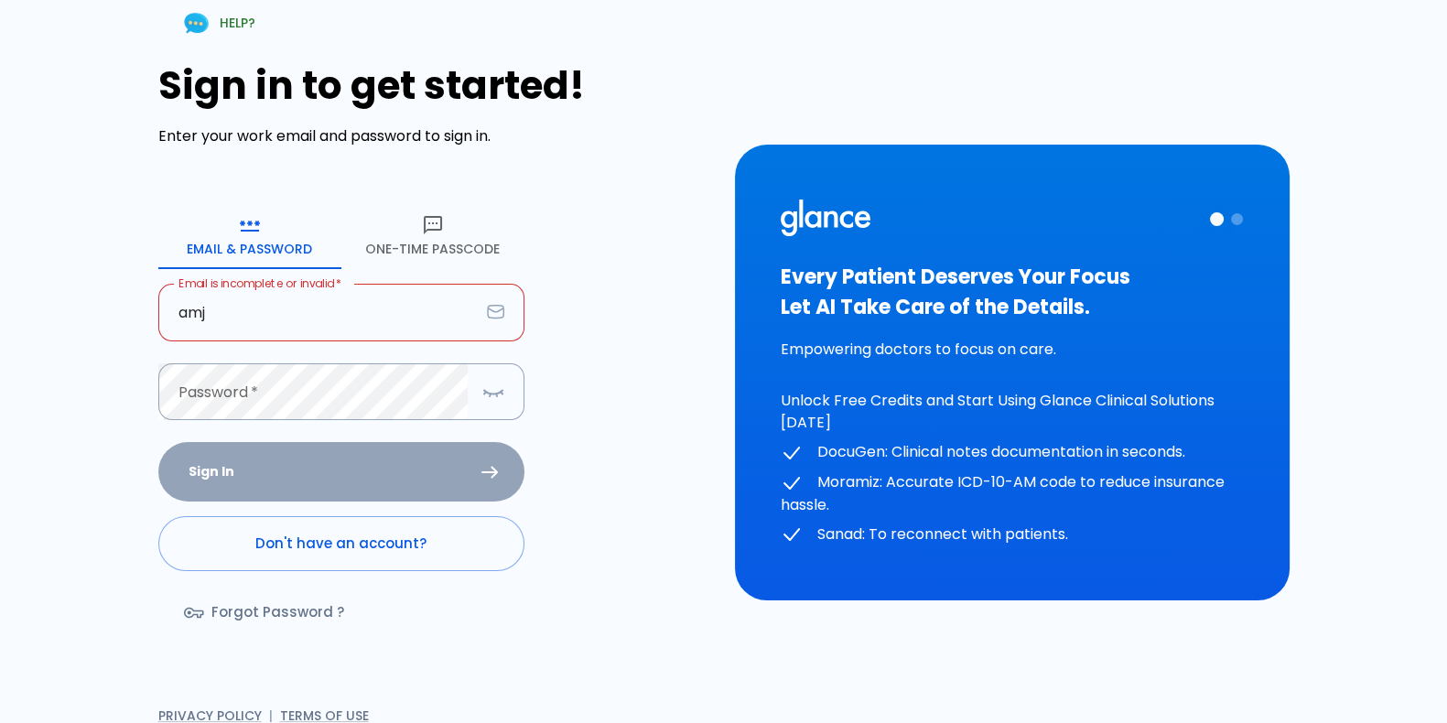
type input "[EMAIL_ADDRESS][DOMAIN_NAME]"
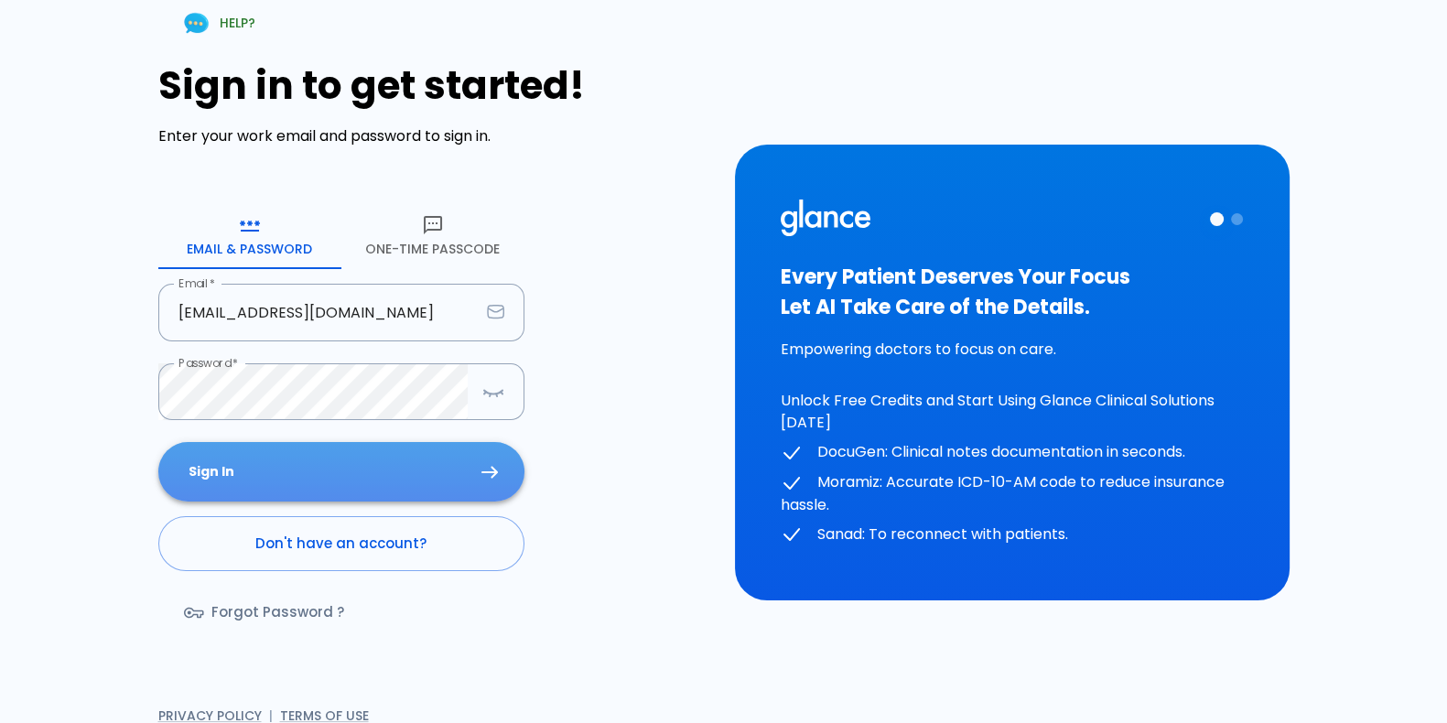
click at [412, 470] on button "Sign In" at bounding box center [341, 471] width 366 height 59
